Goal: Check status: Check status

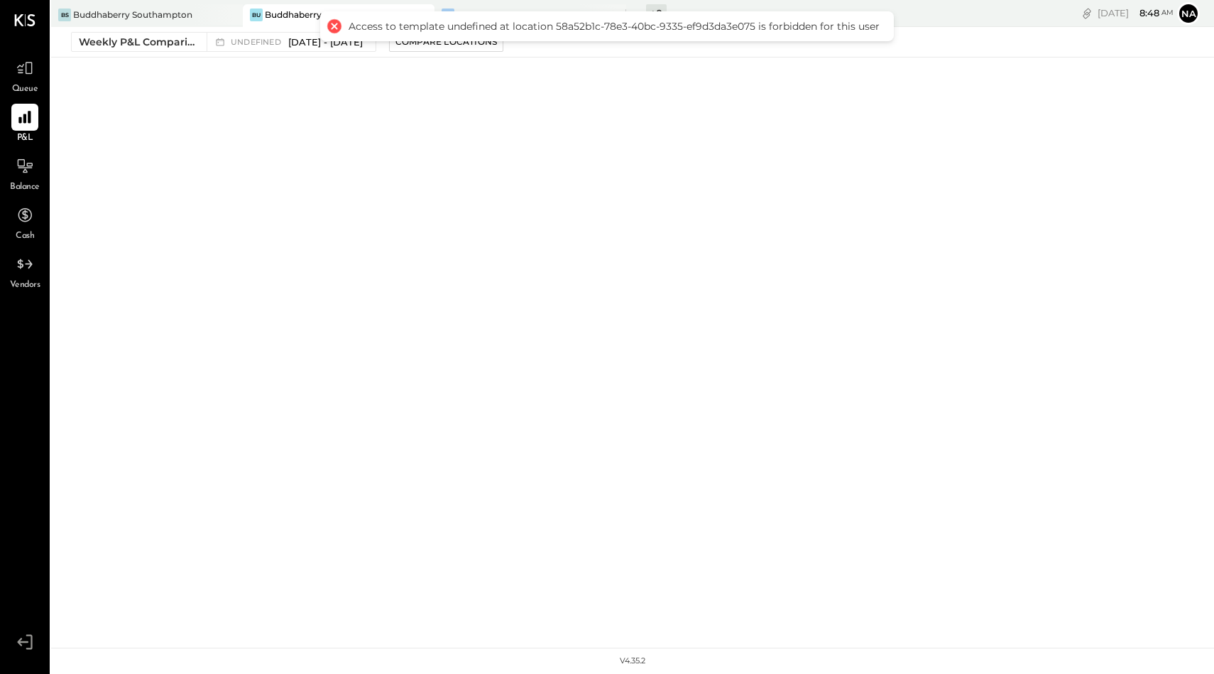
click at [336, 27] on div at bounding box center [334, 26] width 20 height 20
click at [150, 42] on div "Weekly P&L Comparison" at bounding box center [138, 42] width 119 height 14
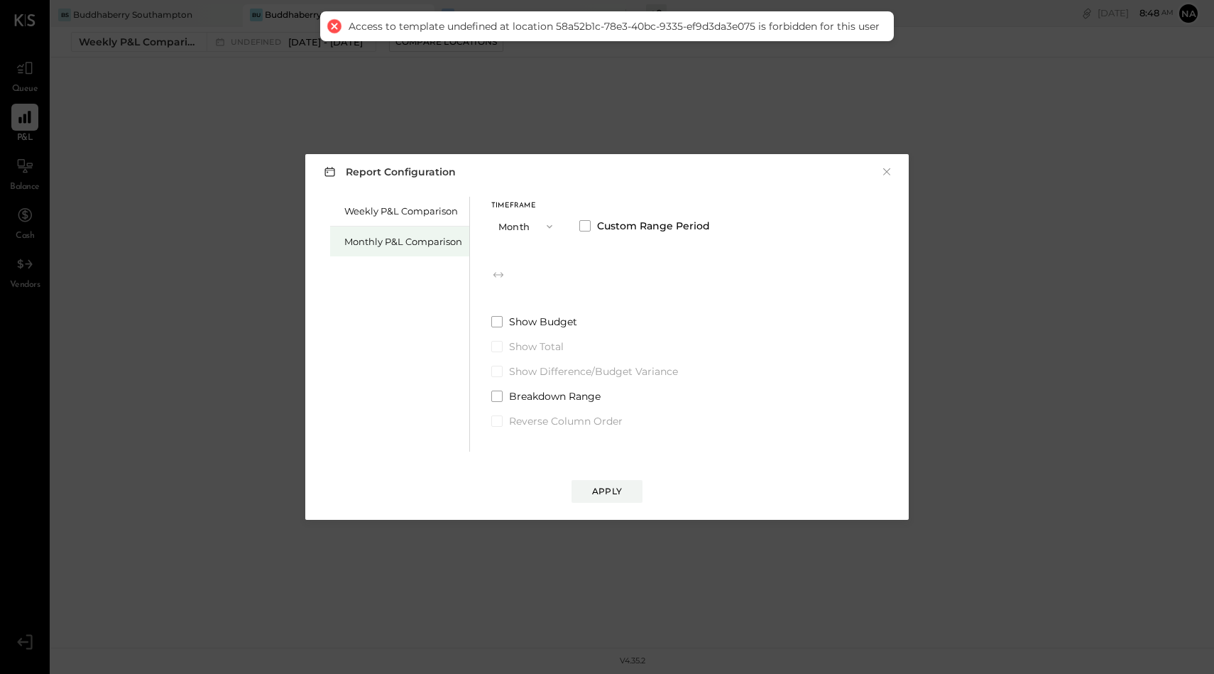
click at [401, 237] on div "Monthly P&L Comparison" at bounding box center [403, 241] width 118 height 13
click at [569, 278] on span "undefined" at bounding box center [544, 274] width 54 height 11
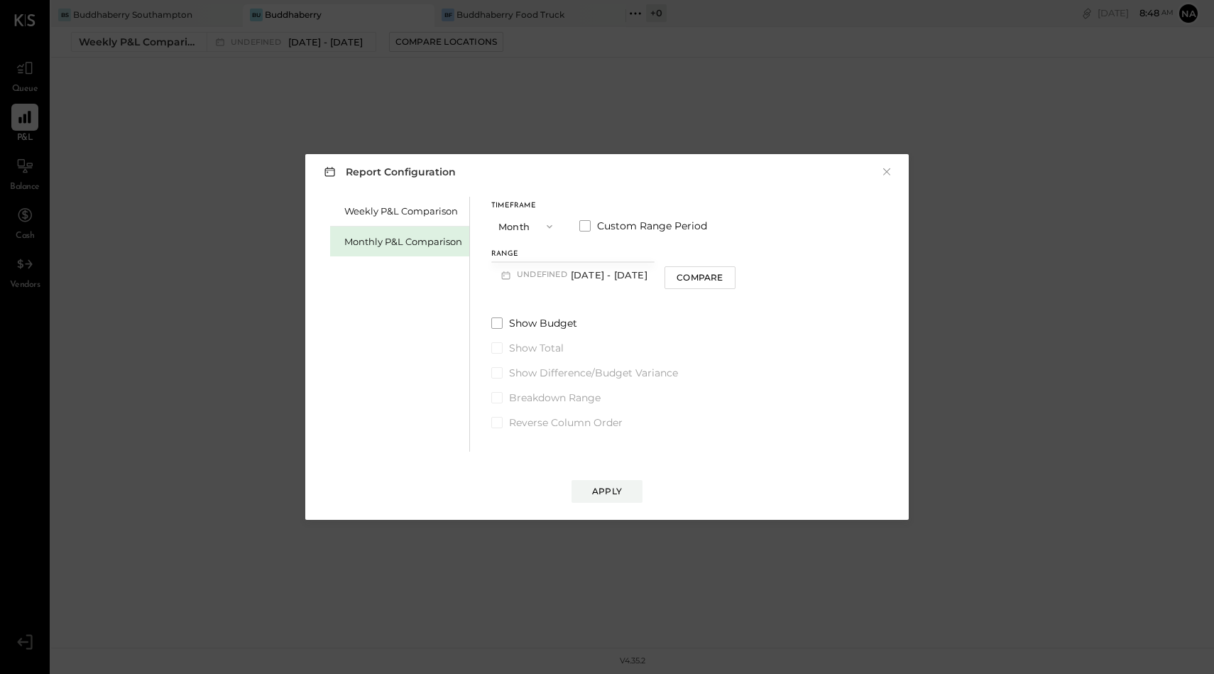
click at [569, 278] on span "undefined" at bounding box center [544, 274] width 54 height 11
click at [493, 325] on span at bounding box center [496, 322] width 11 height 11
click at [515, 224] on button "Month" at bounding box center [526, 226] width 71 height 26
click at [534, 295] on div "Year" at bounding box center [527, 303] width 70 height 26
click at [582, 221] on span at bounding box center [584, 225] width 11 height 11
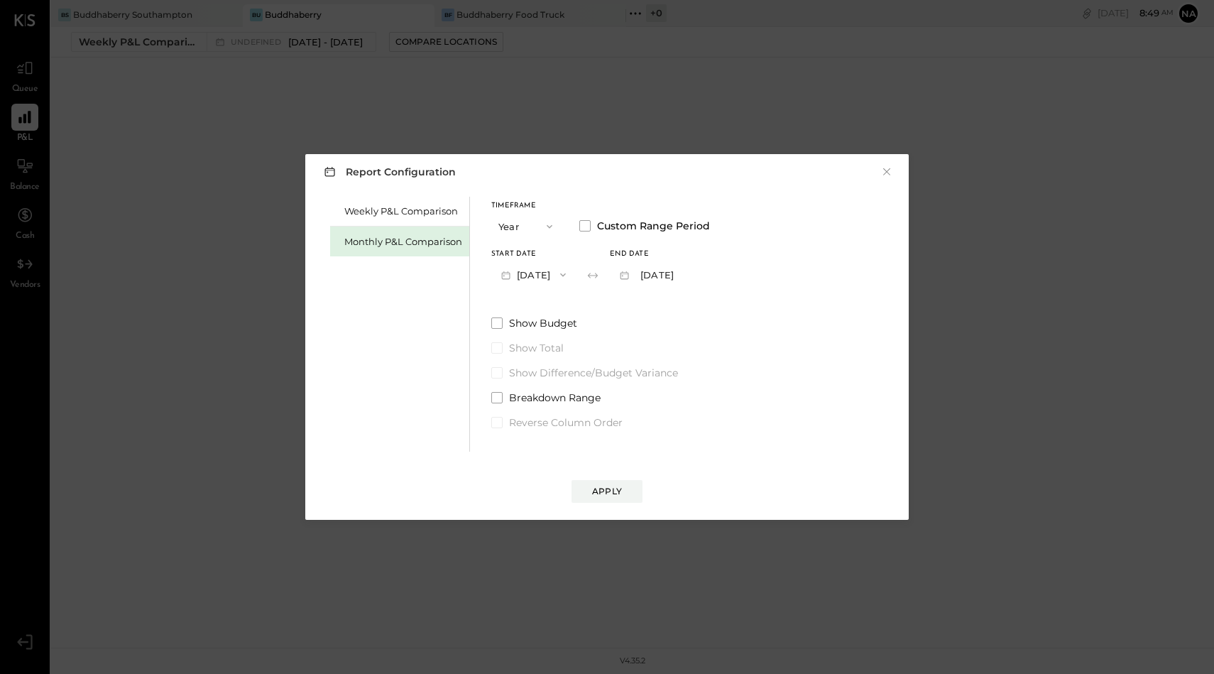
click at [539, 273] on button "[DATE]" at bounding box center [533, 274] width 84 height 26
click at [407, 243] on div "Monthly P&L Comparison" at bounding box center [403, 241] width 118 height 13
click at [591, 225] on label "Custom Range Period" at bounding box center [643, 226] width 128 height 14
click at [591, 225] on label "Custom Range Period" at bounding box center [644, 226] width 131 height 14
click at [562, 272] on button "M09 [DATE] - [DATE]" at bounding box center [566, 274] width 150 height 26
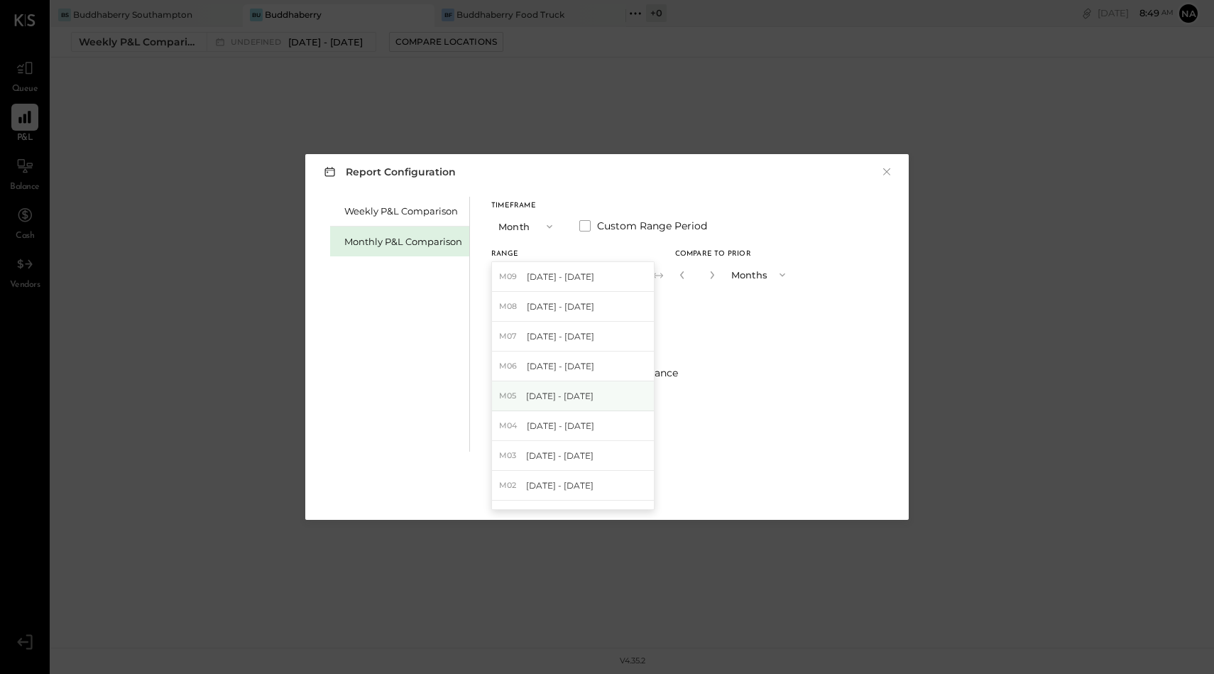
click at [559, 399] on span "[DATE] - [DATE]" at bounding box center [559, 396] width 67 height 12
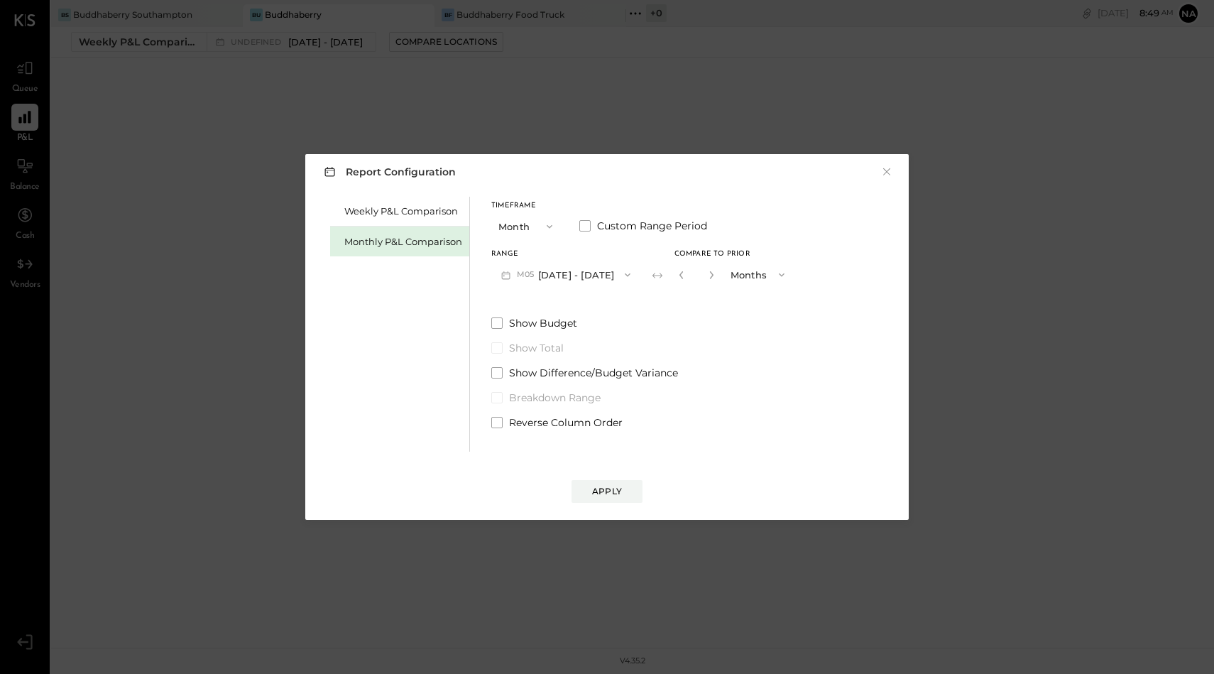
click at [576, 280] on button "M05 [DATE] - [DATE]" at bounding box center [565, 274] width 149 height 26
click at [723, 273] on button "Months" at bounding box center [758, 274] width 71 height 26
click at [697, 322] on label "Show Budget" at bounding box center [642, 323] width 303 height 14
click at [587, 226] on span at bounding box center [584, 225] width 11 height 11
click at [684, 271] on button "[DATE]" at bounding box center [652, 274] width 84 height 26
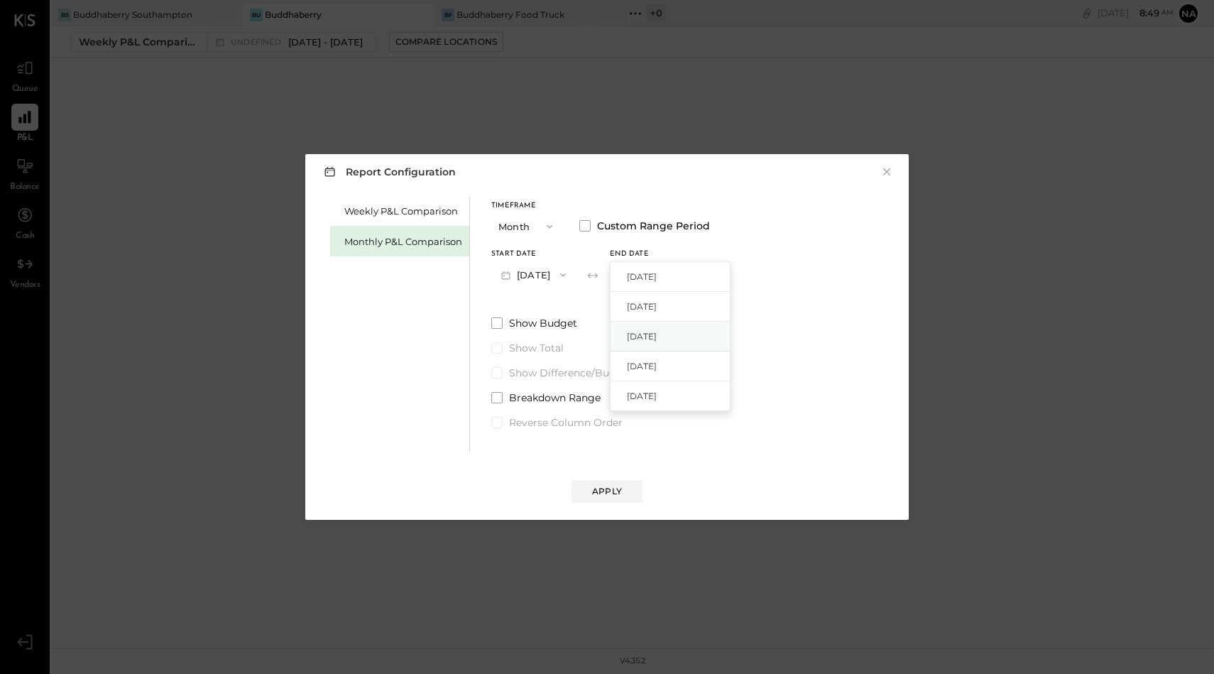
click at [657, 334] on span "[DATE]" at bounding box center [642, 336] width 30 height 12
click at [614, 491] on div "Apply" at bounding box center [607, 491] width 30 height 12
